Goal: Task Accomplishment & Management: Complete application form

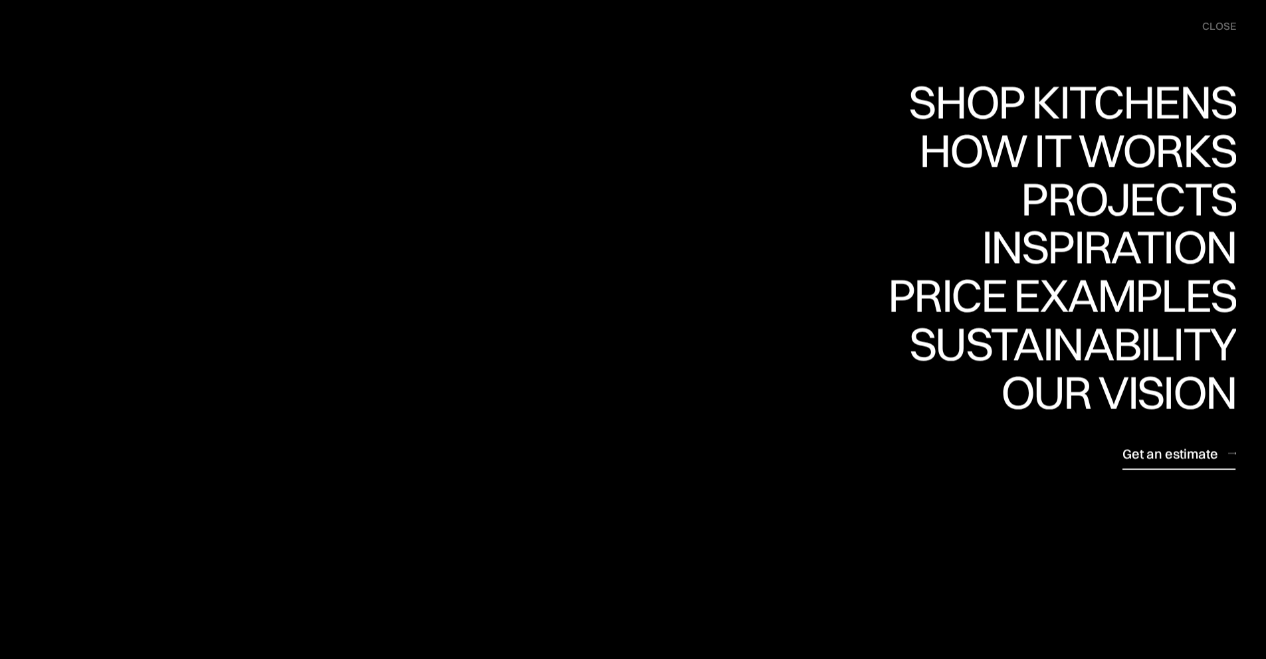
drag, startPoint x: 1165, startPoint y: 460, endPoint x: 1176, endPoint y: 465, distance: 11.9
click at [0, 0] on div "Get an estimate" at bounding box center [0, 0] width 0 height 0
click at [1218, 23] on div "close" at bounding box center [1219, 26] width 34 height 15
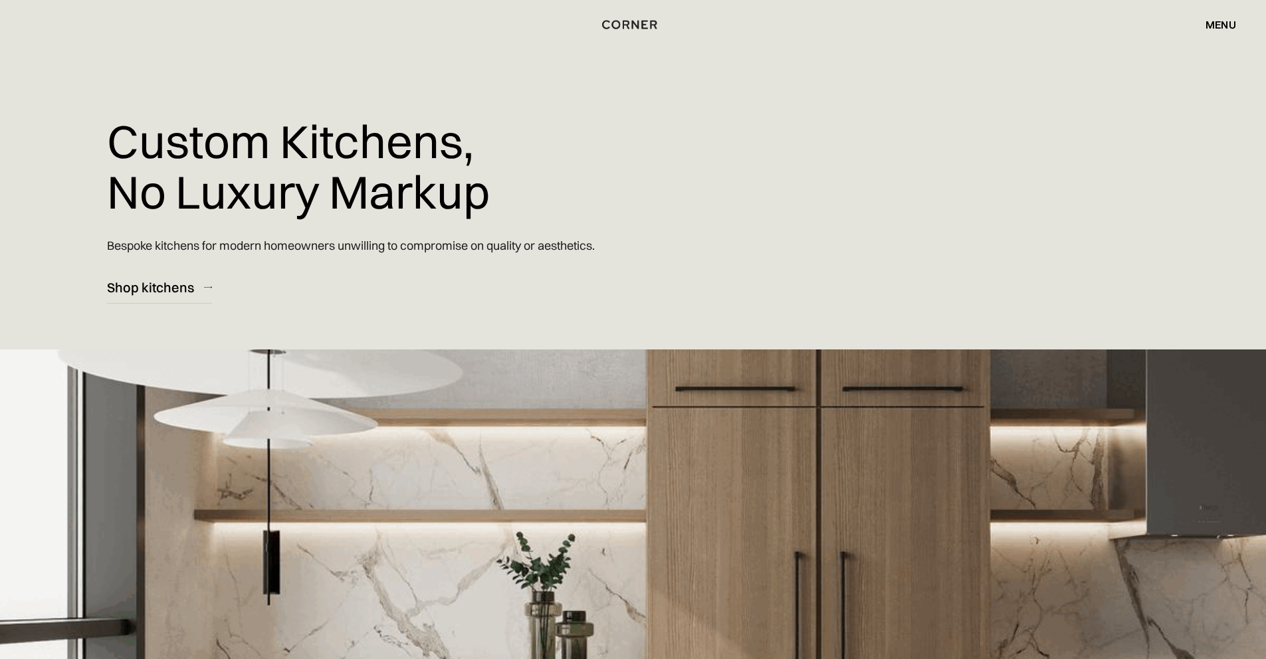
click at [1216, 21] on div "menu" at bounding box center [1221, 24] width 31 height 11
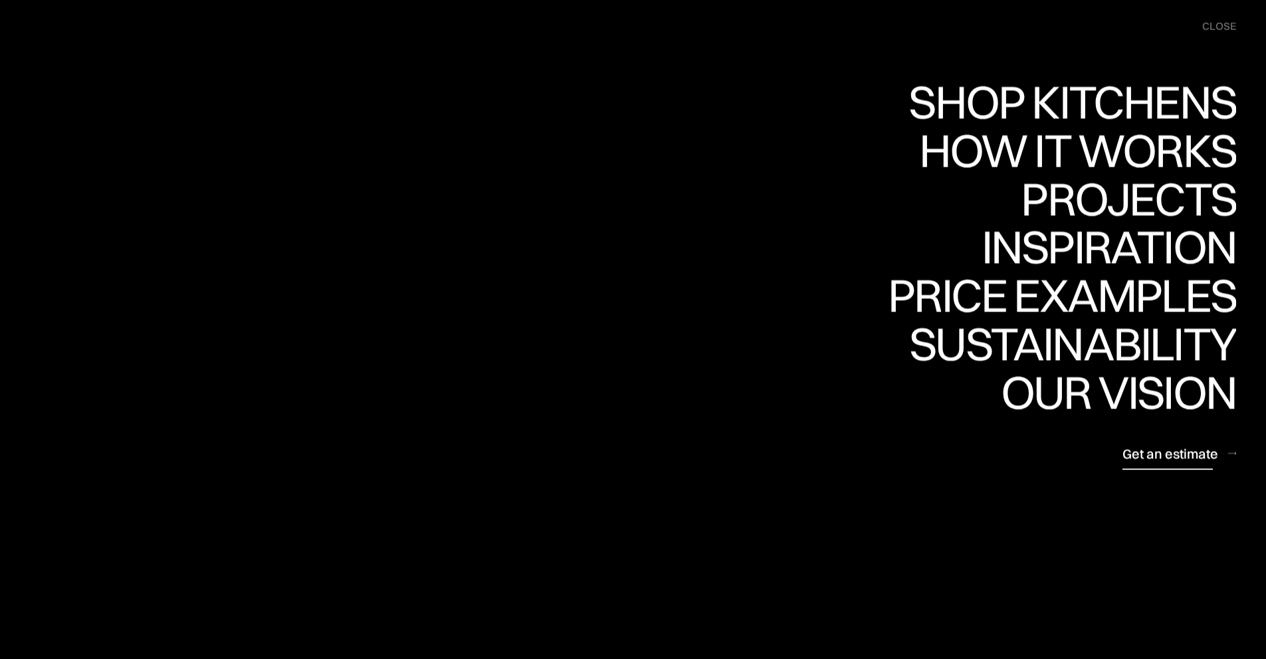
click at [0, 0] on div "Get an estimate" at bounding box center [0, 0] width 0 height 0
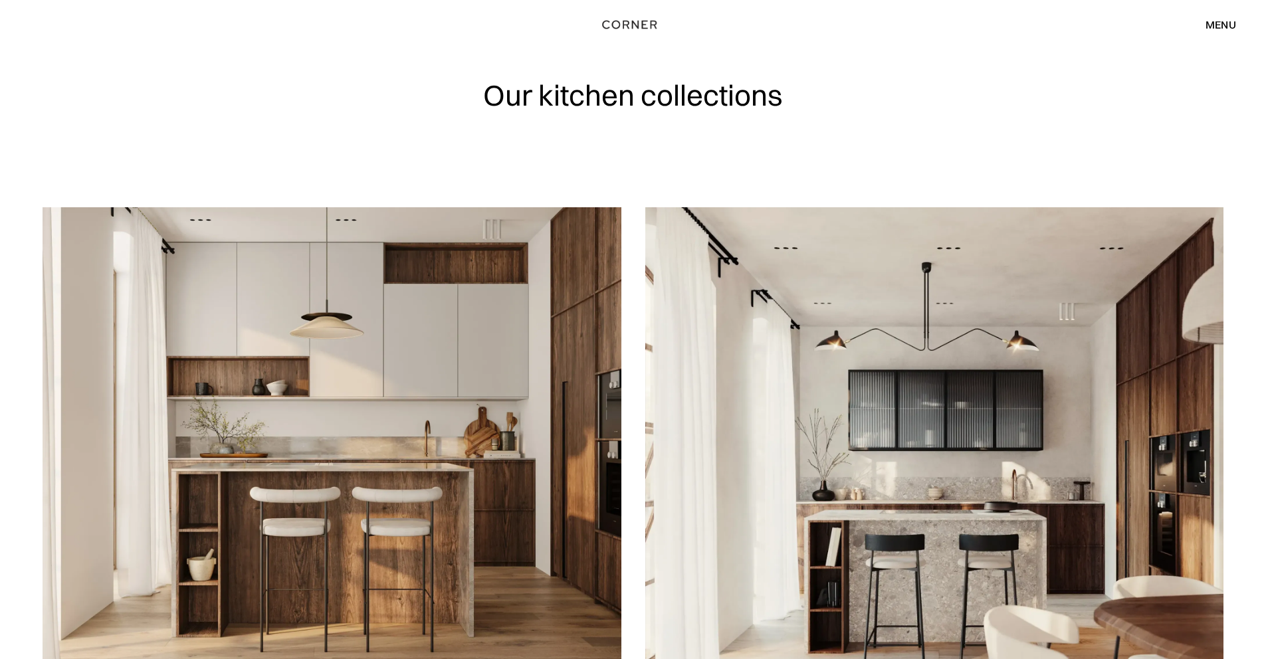
click at [1233, 25] on div "menu" at bounding box center [1221, 24] width 31 height 11
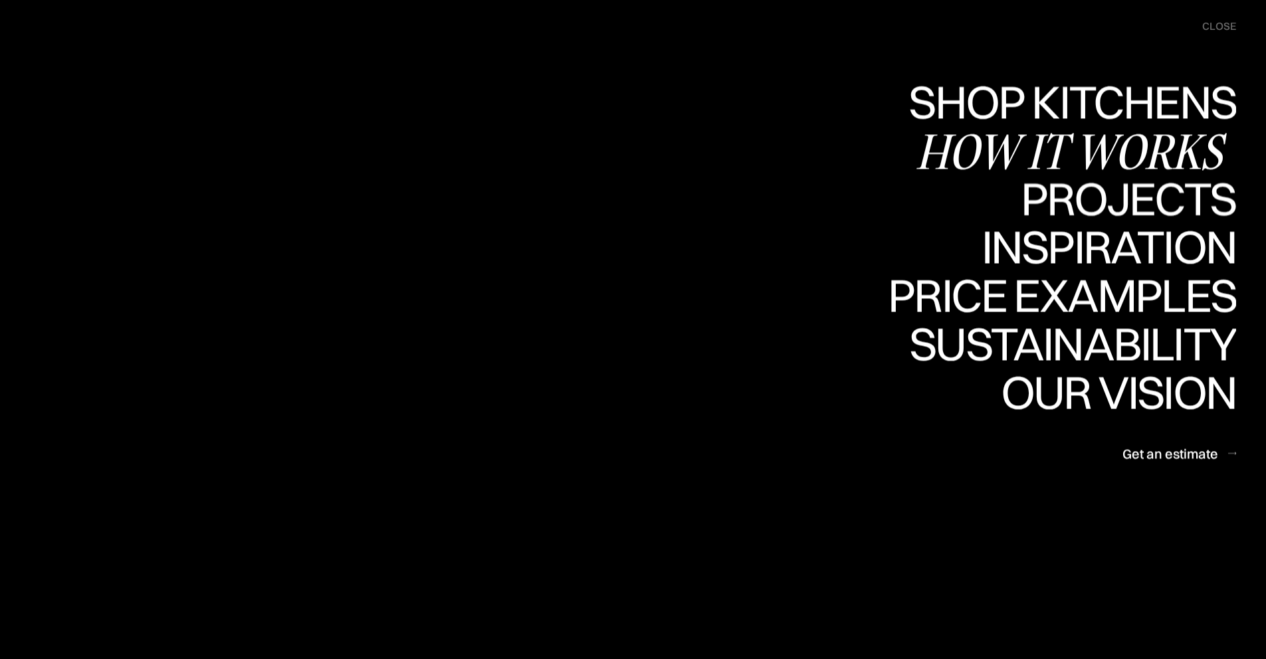
click at [1093, 141] on div "How it works" at bounding box center [1076, 151] width 320 height 47
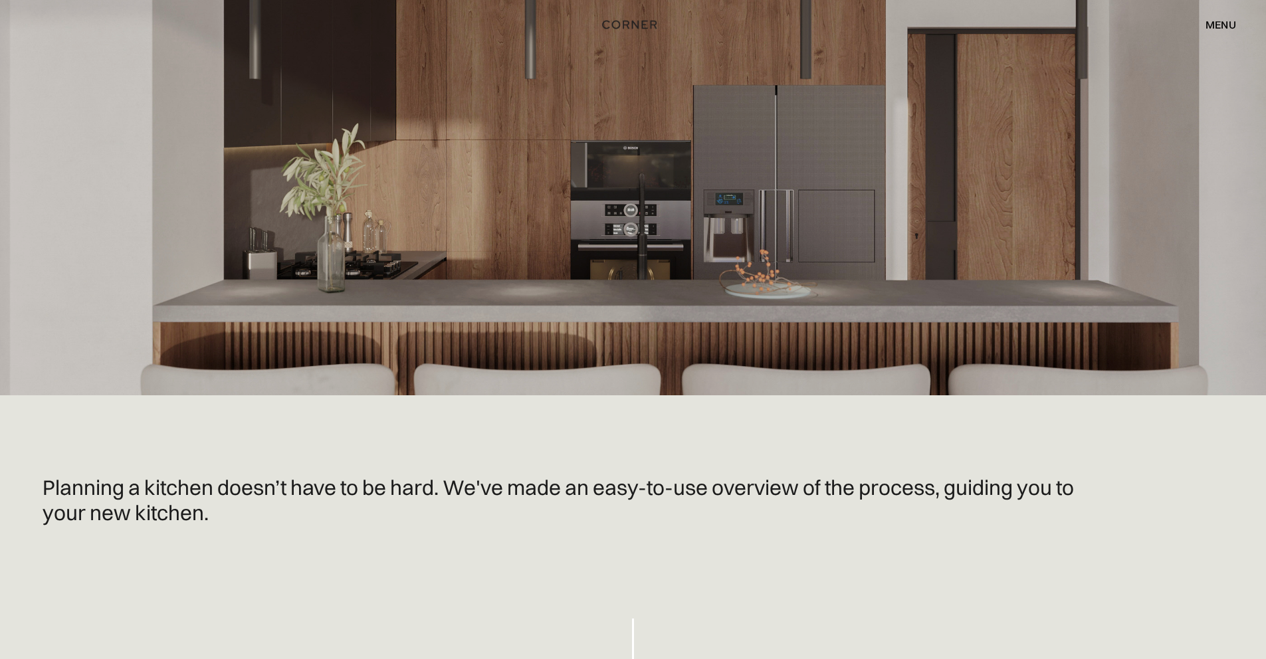
click at [1210, 25] on div "menu" at bounding box center [1221, 24] width 31 height 11
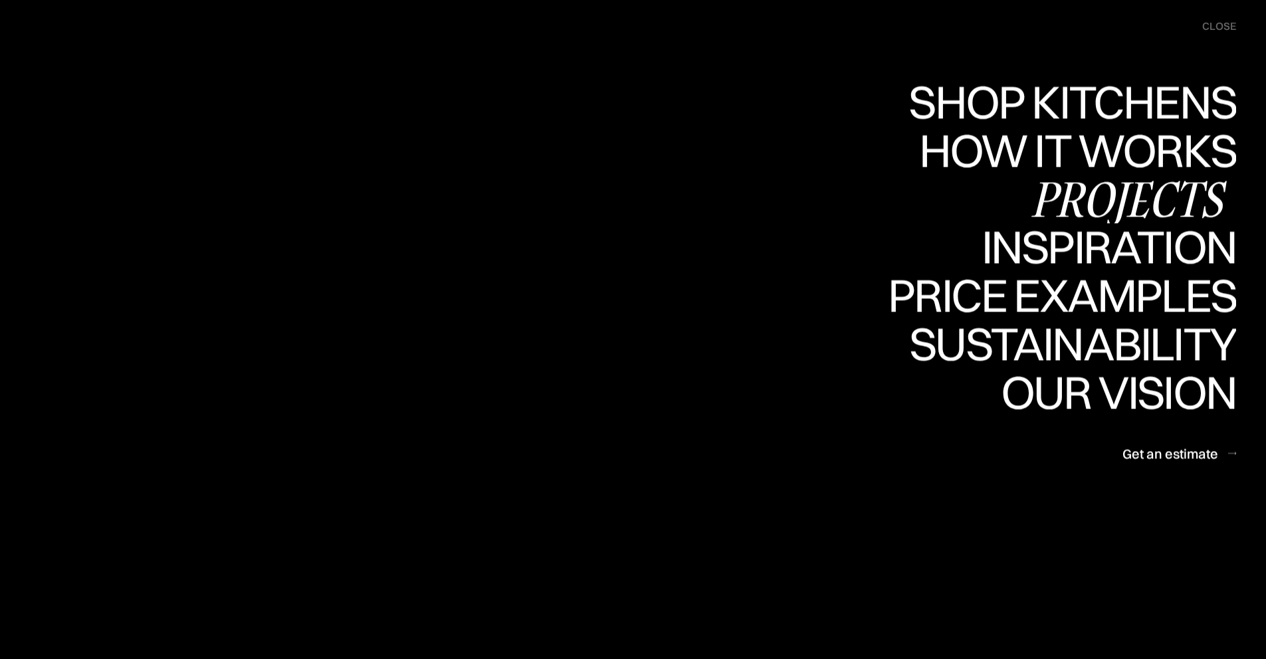
click at [1103, 192] on div "Projects" at bounding box center [1128, 198] width 215 height 47
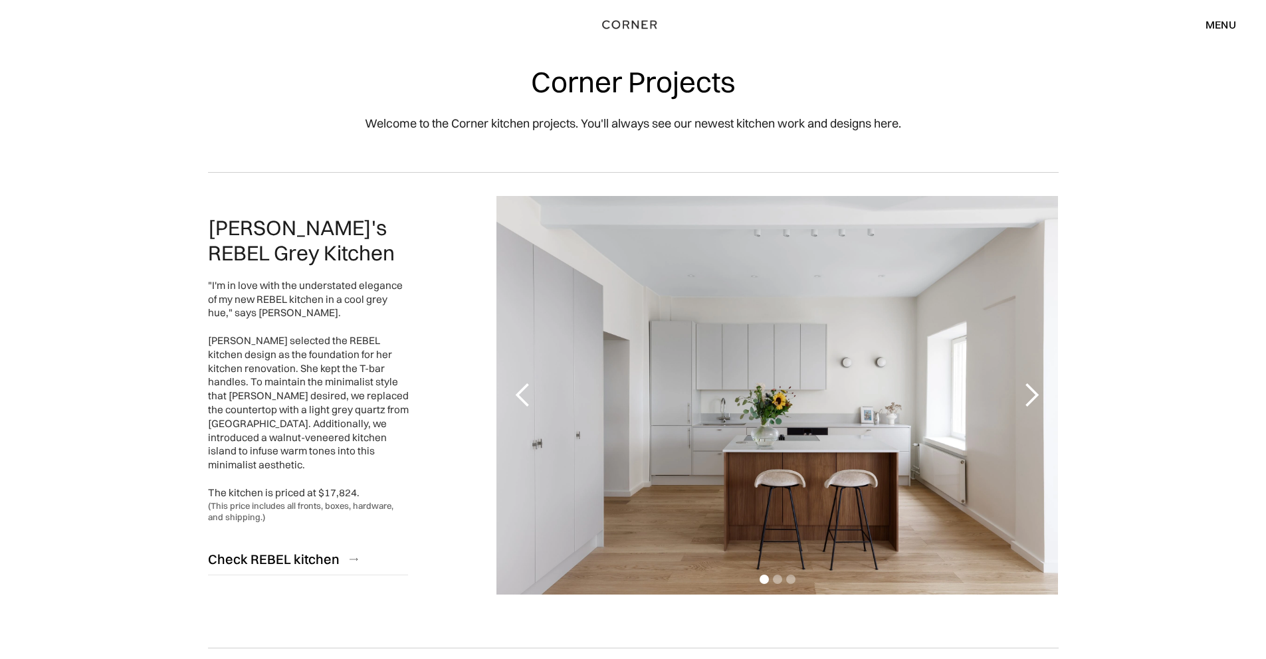
click at [1211, 23] on div "menu" at bounding box center [1221, 24] width 31 height 11
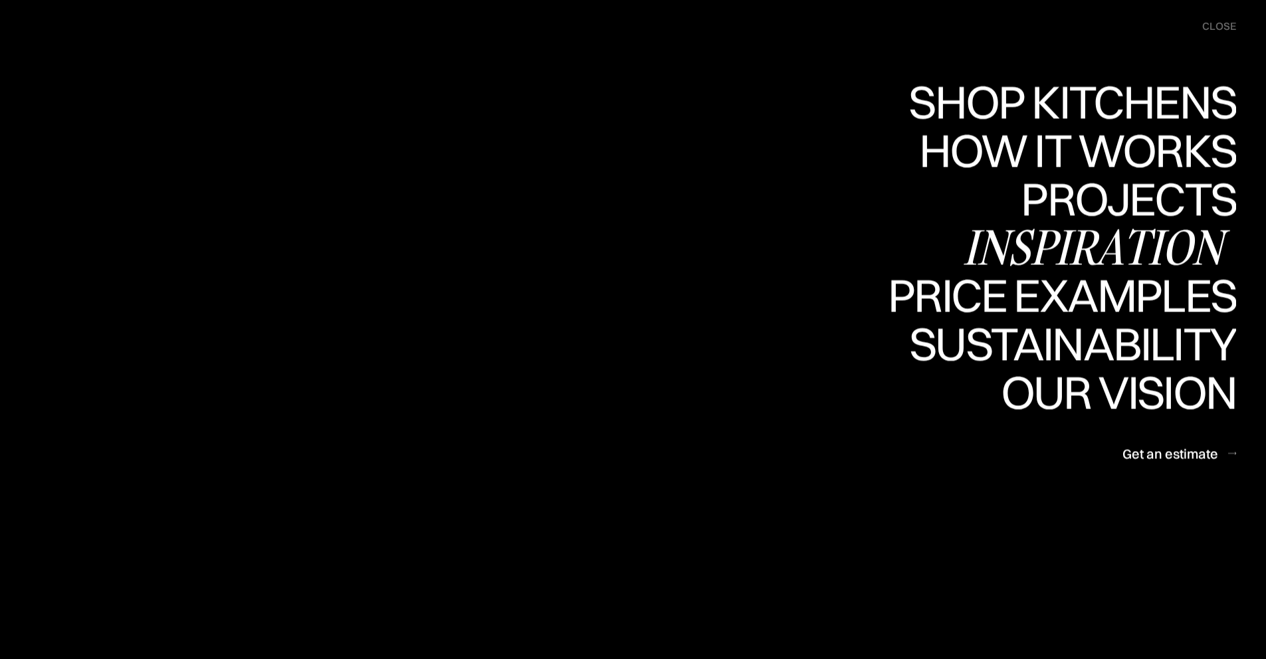
click at [1031, 235] on div "Inspiration" at bounding box center [1099, 247] width 273 height 47
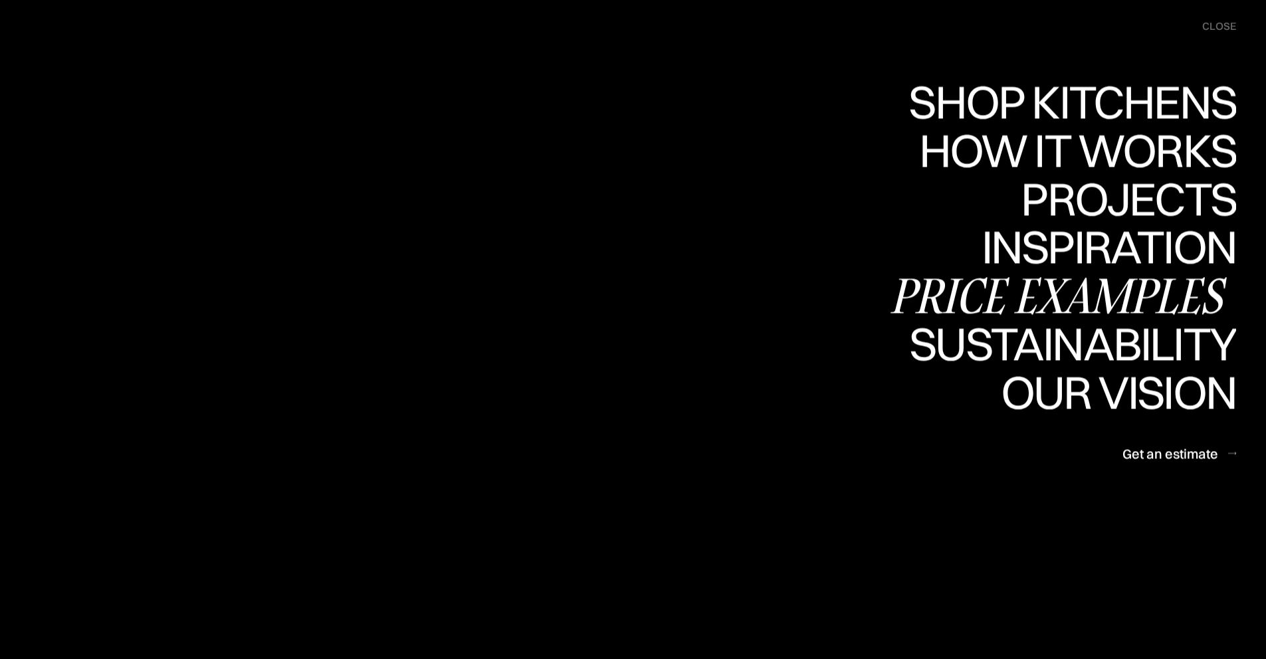
click at [1067, 298] on div "Price examples" at bounding box center [1062, 295] width 348 height 47
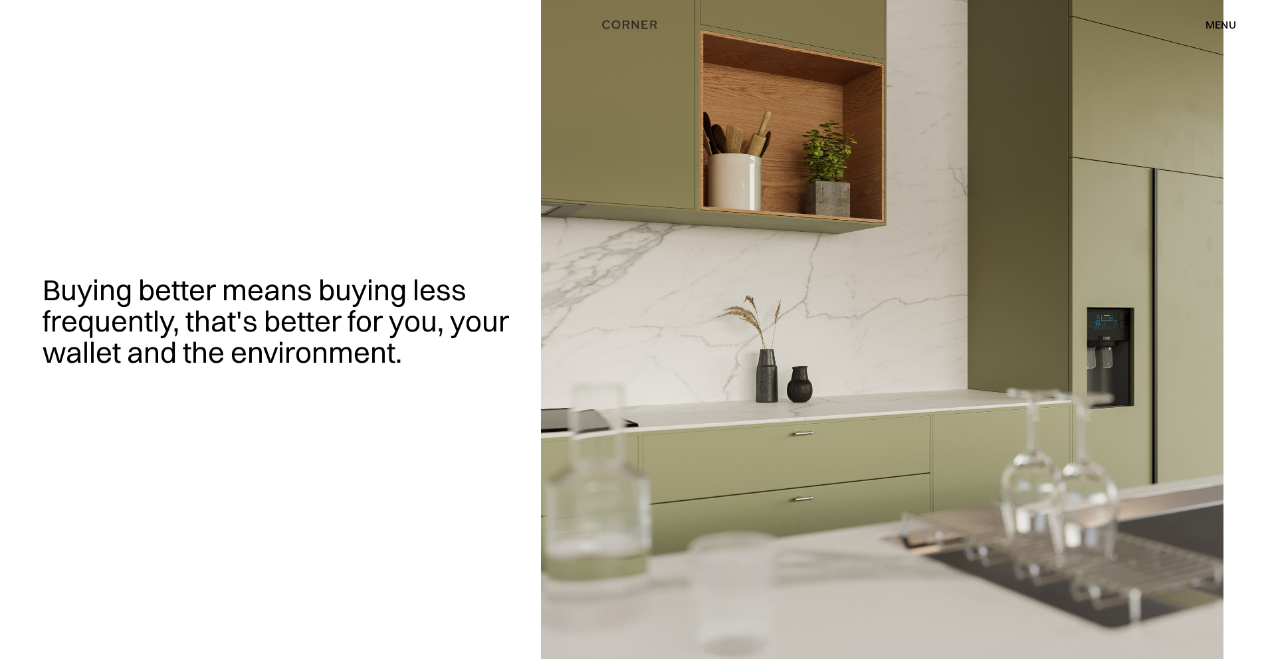
click at [1226, 24] on div "menu" at bounding box center [1221, 24] width 31 height 11
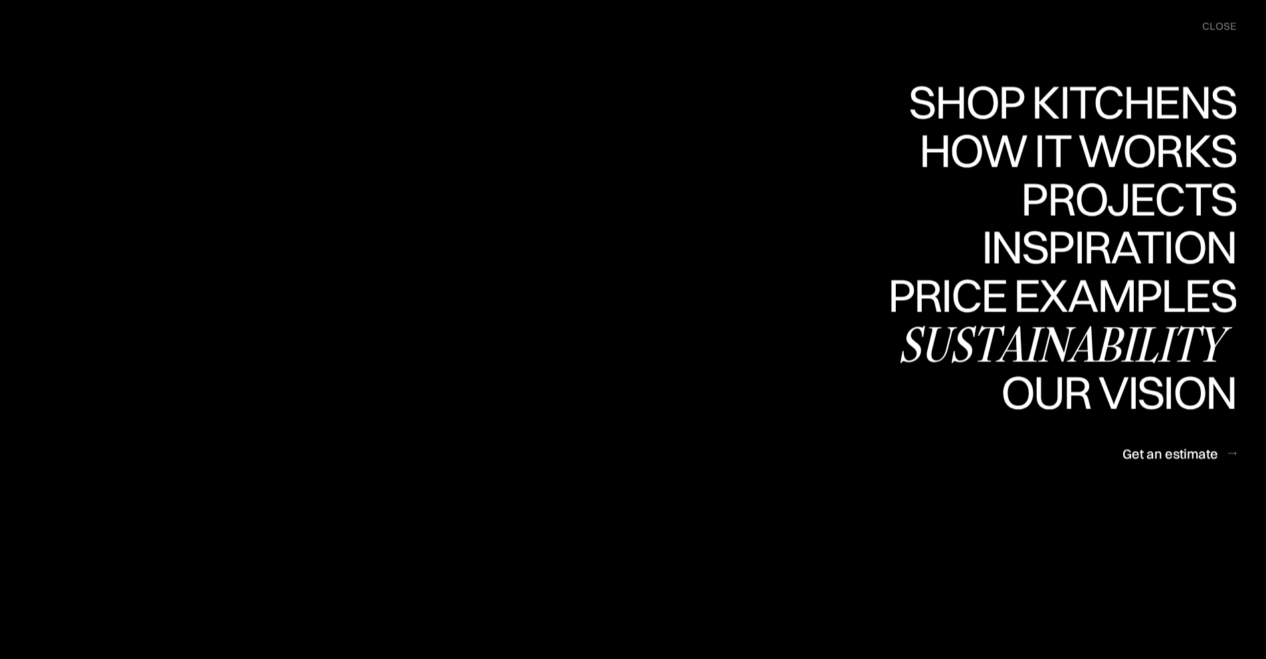
click at [1099, 335] on div "Sustainability" at bounding box center [1067, 343] width 338 height 47
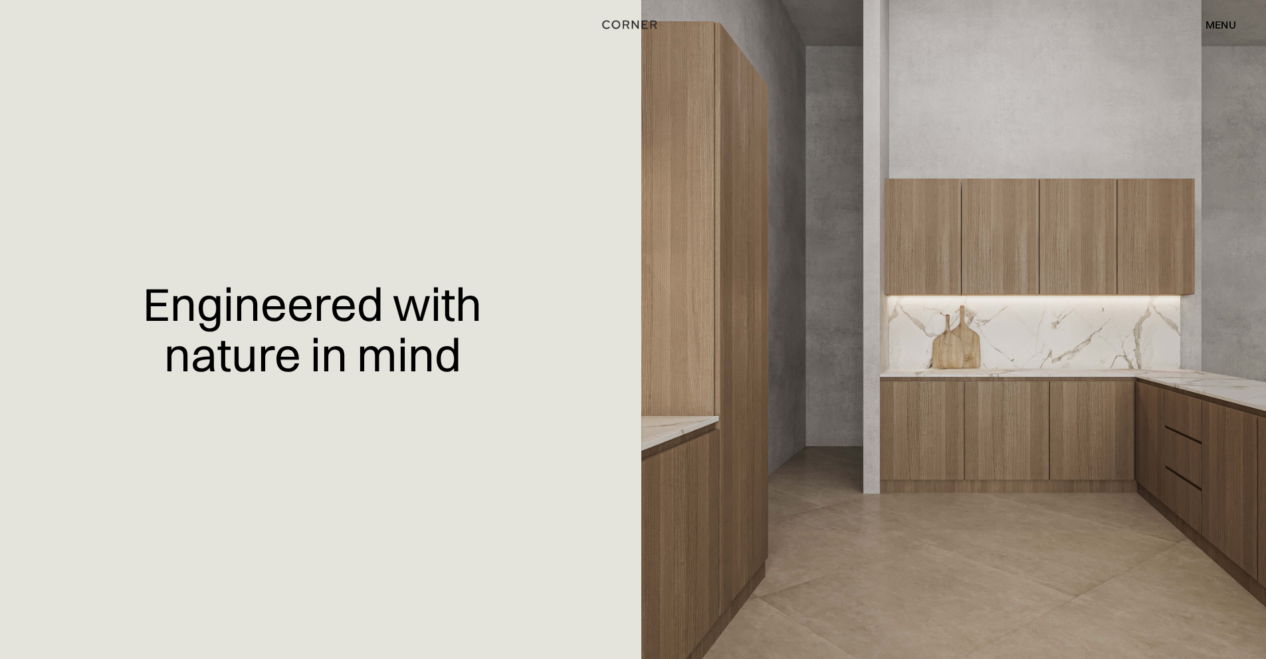
click at [1212, 21] on div "menu" at bounding box center [1221, 24] width 31 height 11
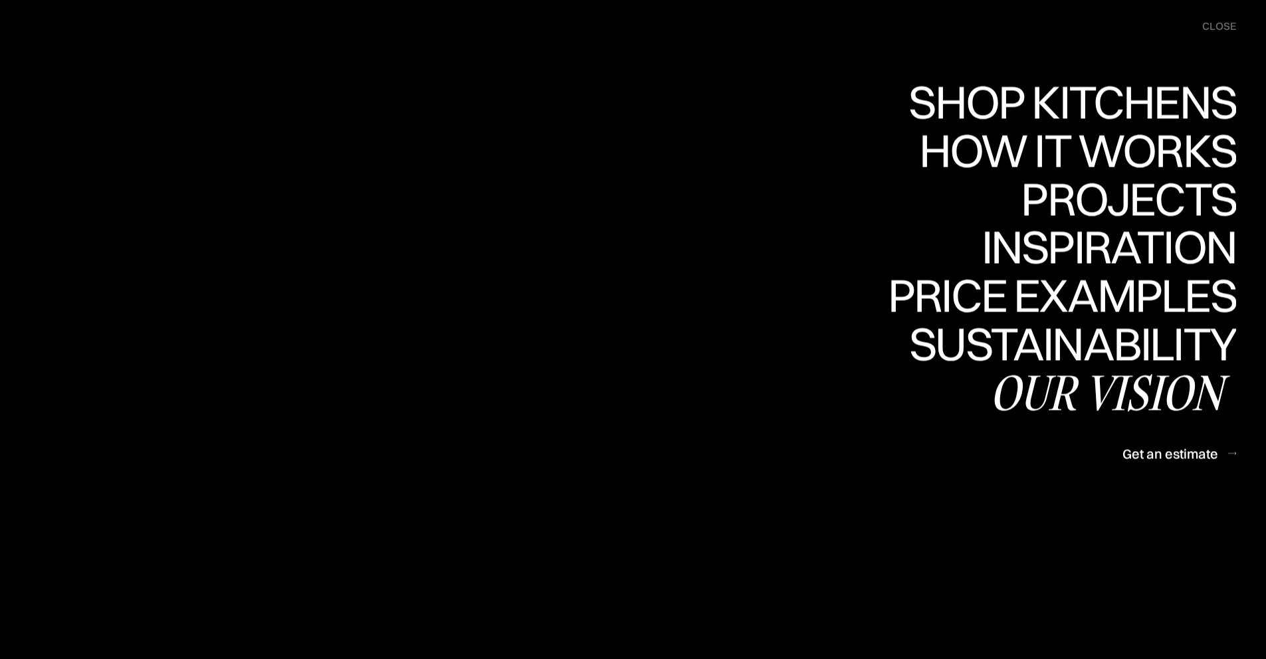
click at [1114, 393] on div "Our vision" at bounding box center [1113, 392] width 247 height 47
click at [1214, 25] on div "close" at bounding box center [1219, 26] width 34 height 15
